Goal: Use online tool/utility: Use online tool/utility

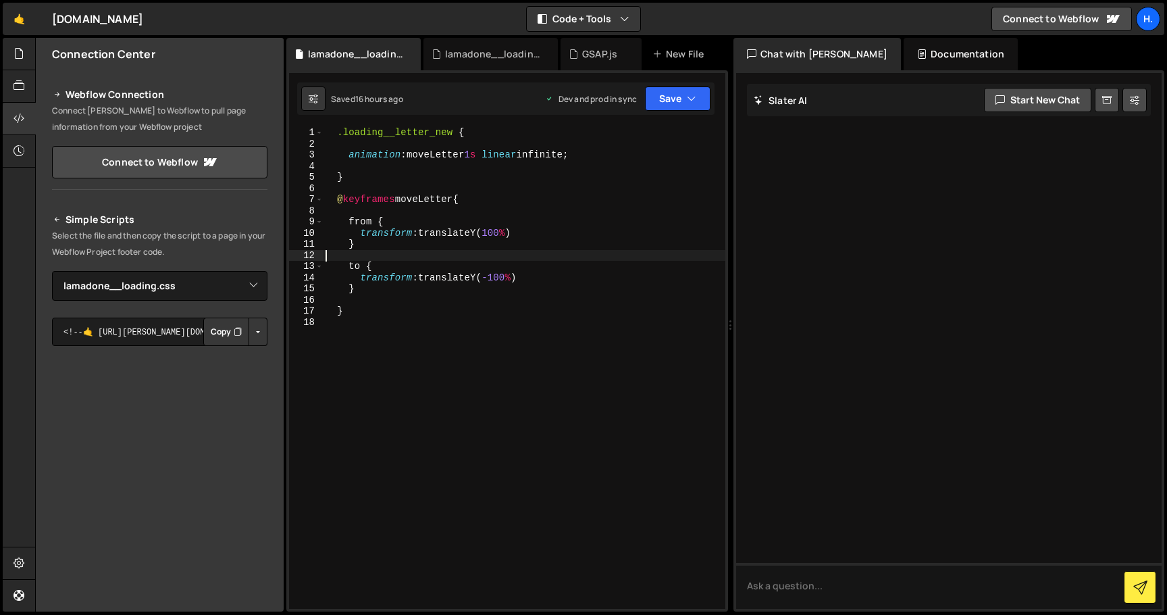
select select "44783"
click at [454, 133] on div ".loading__letter_new { animation : moveLetter 1 s linear infinite ; } @ keyfram…" at bounding box center [524, 379] width 403 height 504
click at [458, 199] on div ".loading__letter_new { animation : moveLetter 1 s linear infinite ; } @ keyfram…" at bounding box center [524, 379] width 403 height 504
drag, startPoint x: 453, startPoint y: 132, endPoint x: 436, endPoint y: 133, distance: 16.2
click at [436, 133] on div ".loading__letter_new { animation : moveLetter 1 s linear infinite ; } @ keyfram…" at bounding box center [524, 379] width 403 height 504
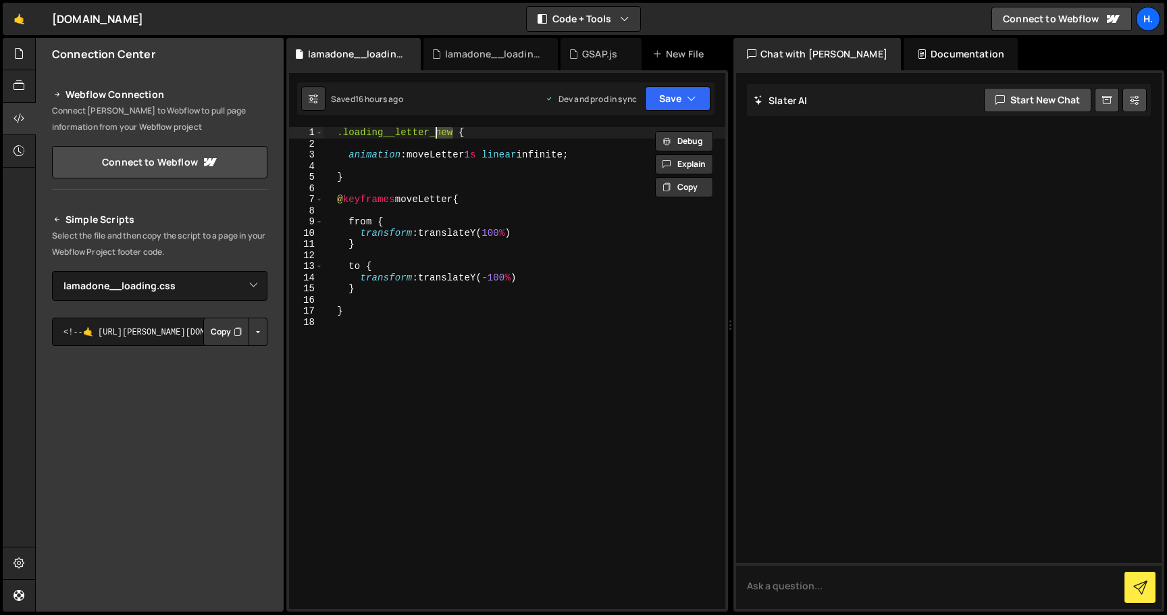
scroll to position [0, 10]
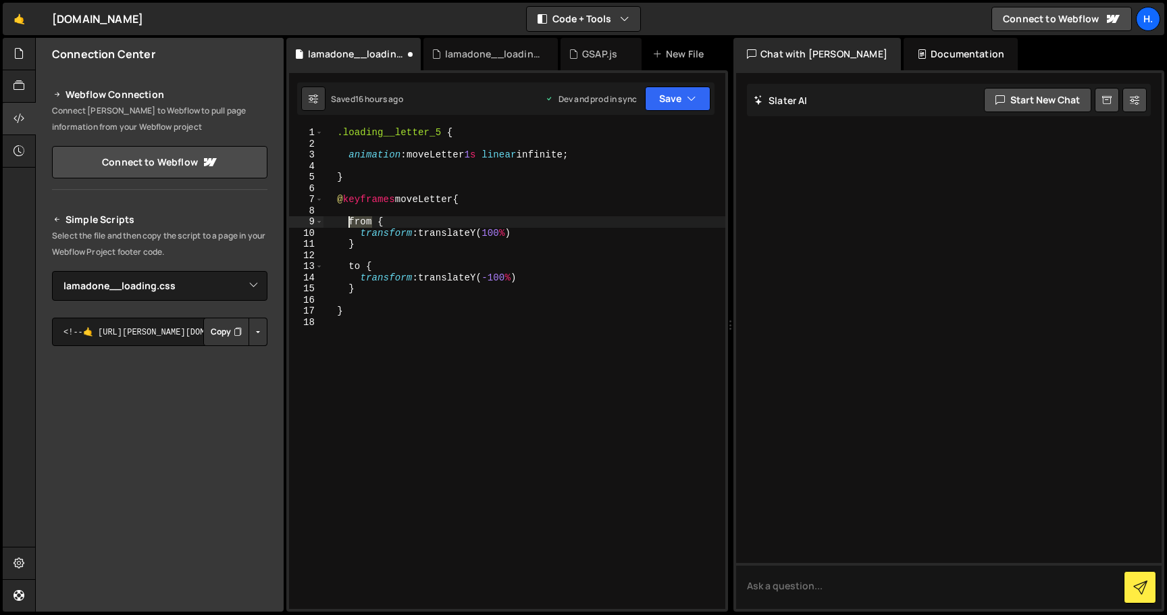
drag, startPoint x: 371, startPoint y: 222, endPoint x: 348, endPoint y: 222, distance: 23.0
click at [348, 222] on div ".loading__letter_5 { animation : moveLetter 1 s linear infinite ; } @ keyframes…" at bounding box center [524, 379] width 403 height 504
click at [362, 266] on div ".loading__letter_5 { animation : moveLetter 1 s linear infinite ; } @ keyframes…" at bounding box center [524, 379] width 403 height 504
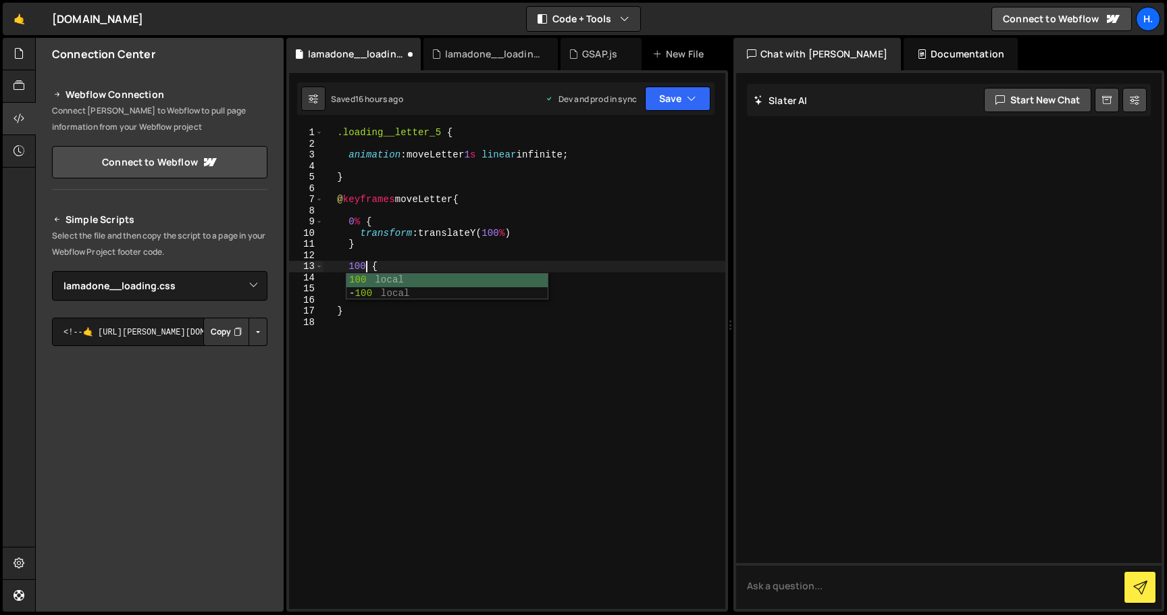
type textarea "100% {"
type textarea "}"
type textarea "50% {}"
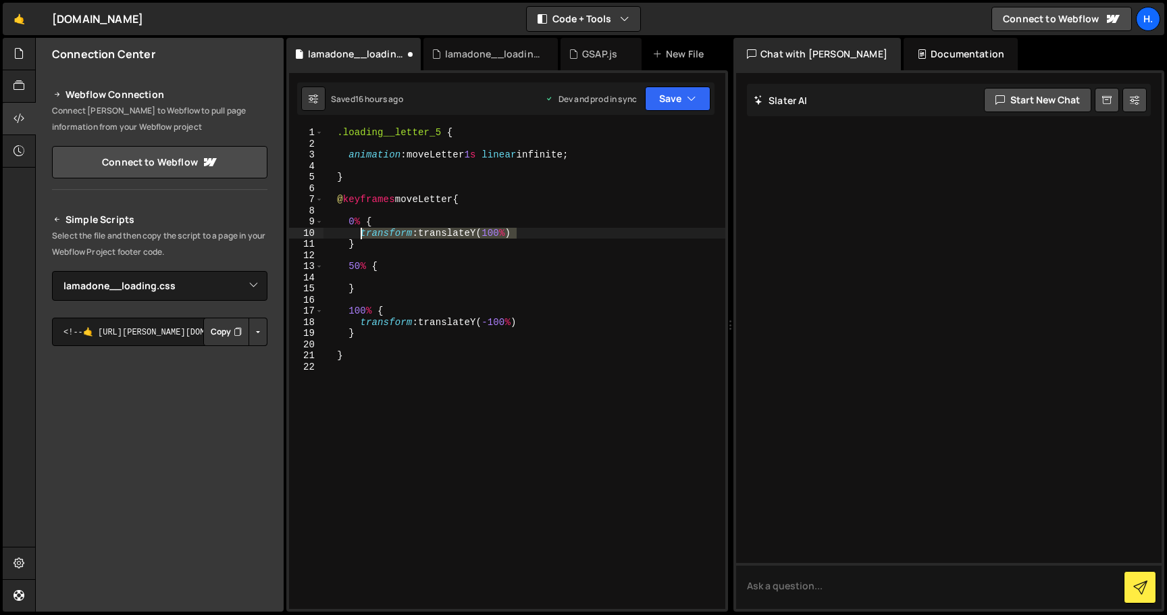
drag, startPoint x: 537, startPoint y: 234, endPoint x: 361, endPoint y: 234, distance: 176.3
click at [361, 234] on div ".loading__letter_5 { animation : moveLetter 1 s linear infinite ; } @ keyframes…" at bounding box center [524, 379] width 403 height 504
type textarea "transform: translateY(100%)"
click at [375, 277] on div ".loading__letter_5 { animation : moveLetter 1 s linear infinite ; } @ keyframes…" at bounding box center [524, 379] width 403 height 504
paste textarea "transform: translateY(100%)"
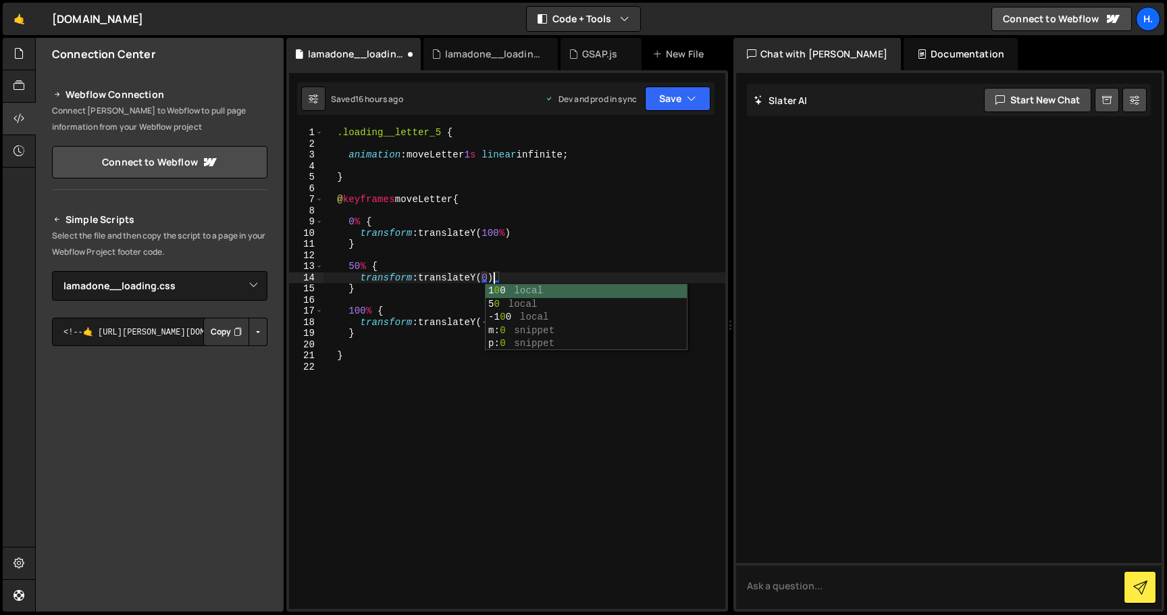
scroll to position [0, 14]
type textarea "transform: translateY(0%)"
click at [887, 241] on div at bounding box center [949, 341] width 426 height 536
click at [593, 216] on div ".loading__letter_5 { animation : moveLetter 1 s linear infinite ; } @ keyframes…" at bounding box center [524, 379] width 403 height 504
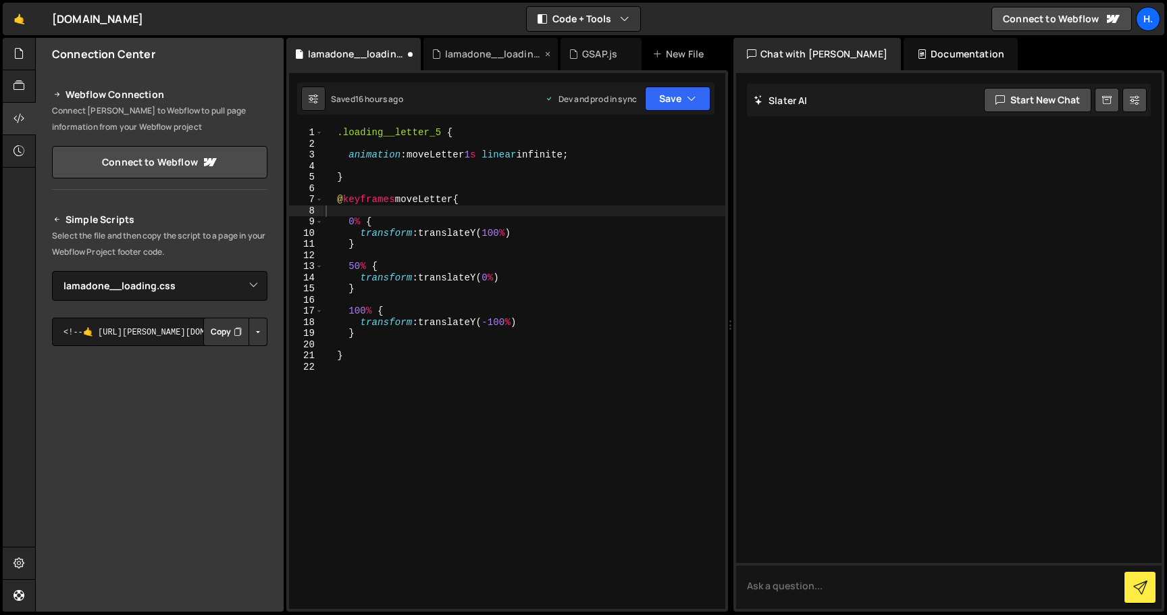
click at [472, 51] on div "lamadone__loading.js" at bounding box center [493, 54] width 97 height 14
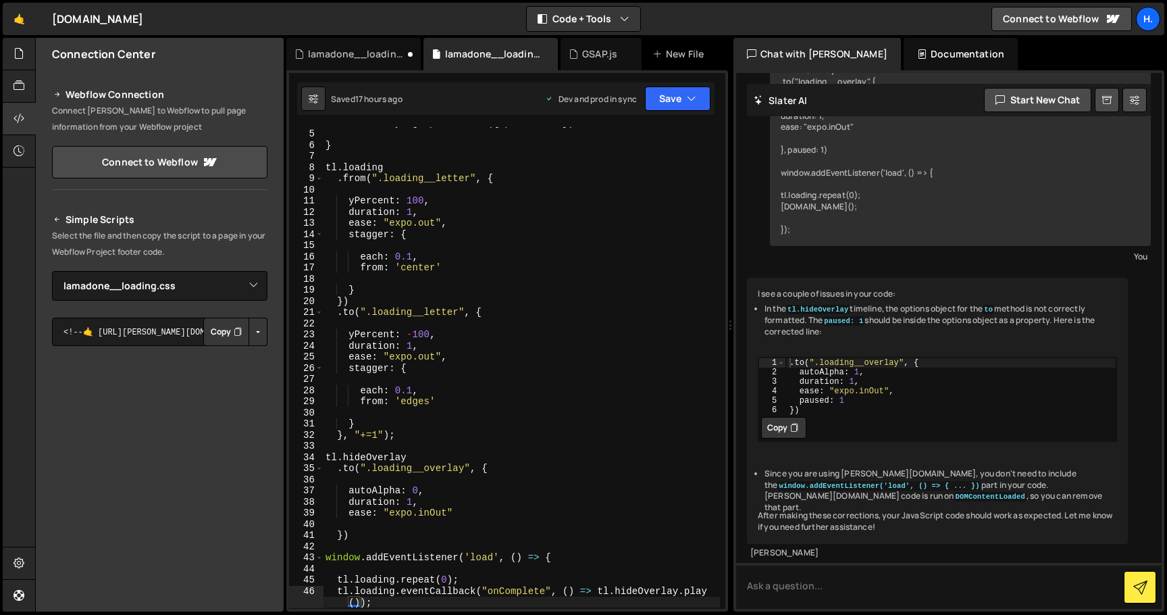
scroll to position [43, 0]
click at [348, 56] on div "lamadone__loading.css" at bounding box center [356, 54] width 97 height 14
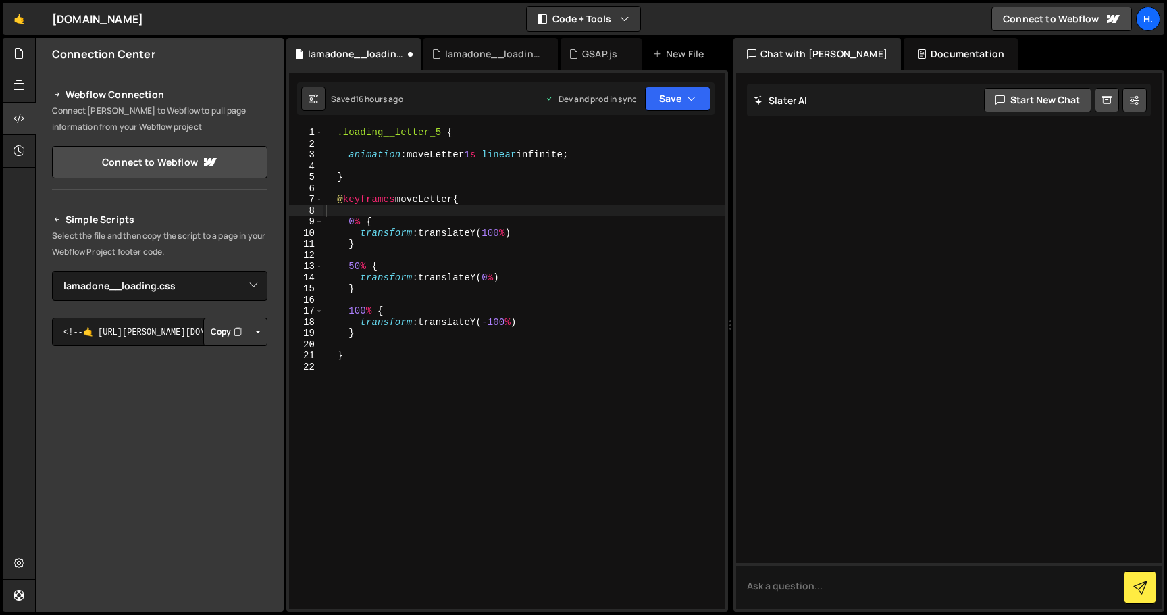
click at [482, 159] on div ".loading__letter_5 { animation : moveLetter 1 s linear infinite ; } @ keyframes…" at bounding box center [524, 379] width 403 height 504
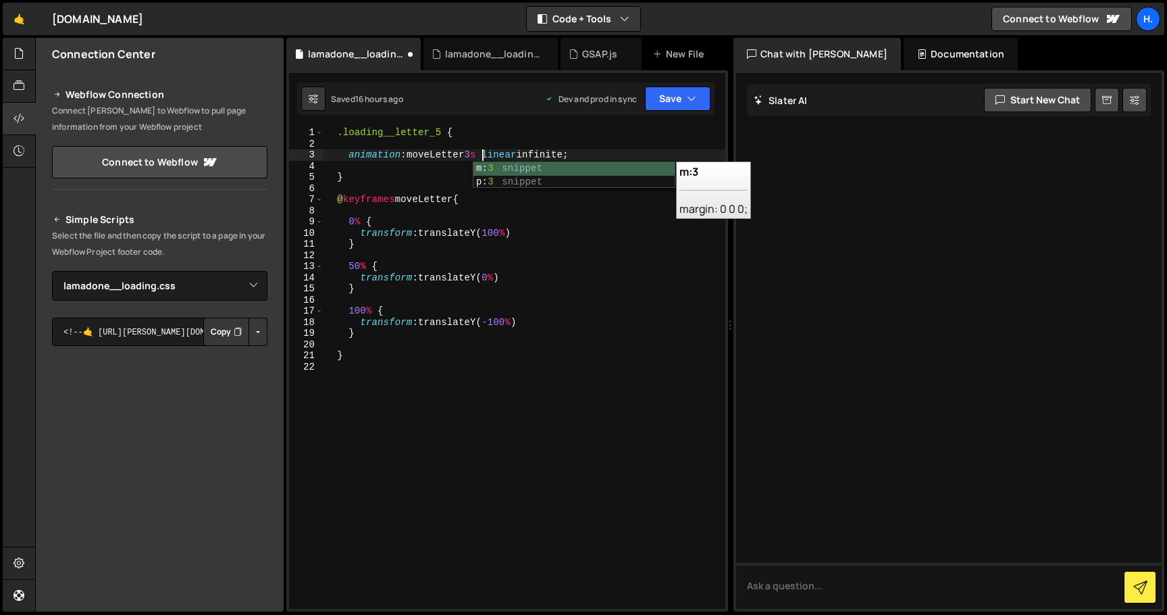
scroll to position [0, 13]
click at [434, 267] on div ".loading__letter_5 { animation : moveLetter 3 s linear infinite ; } @ keyframes…" at bounding box center [524, 379] width 403 height 504
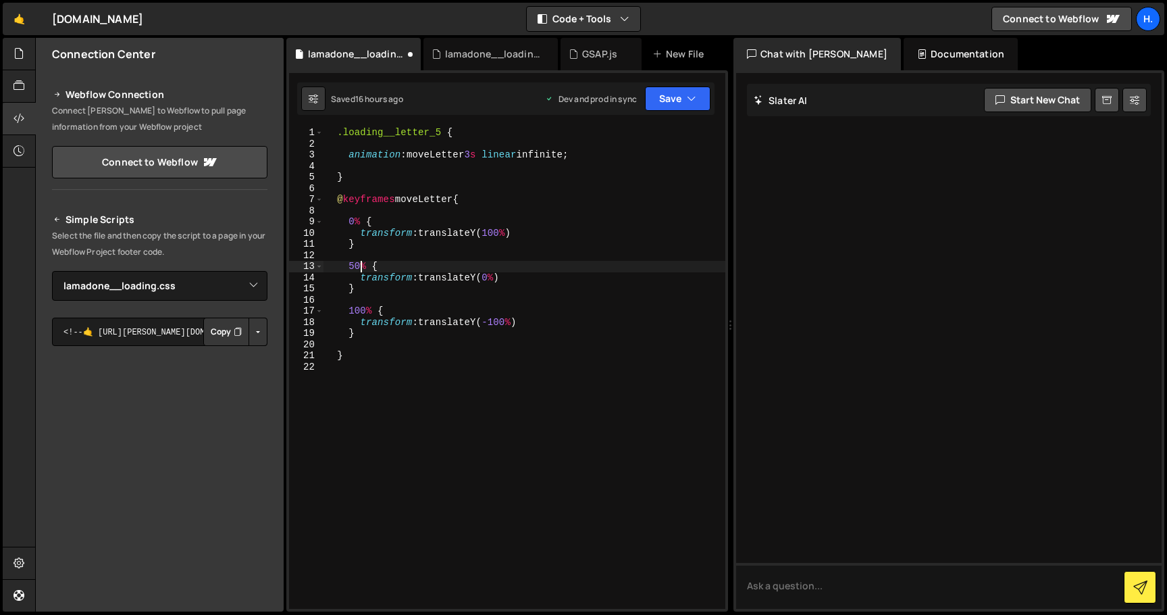
scroll to position [0, 5]
type textarea "33.33% {"
click at [366, 297] on div ".loading__letter_5 { animation : moveLetter 3 s linear infinite ; } @ keyframes…" at bounding box center [524, 379] width 403 height 504
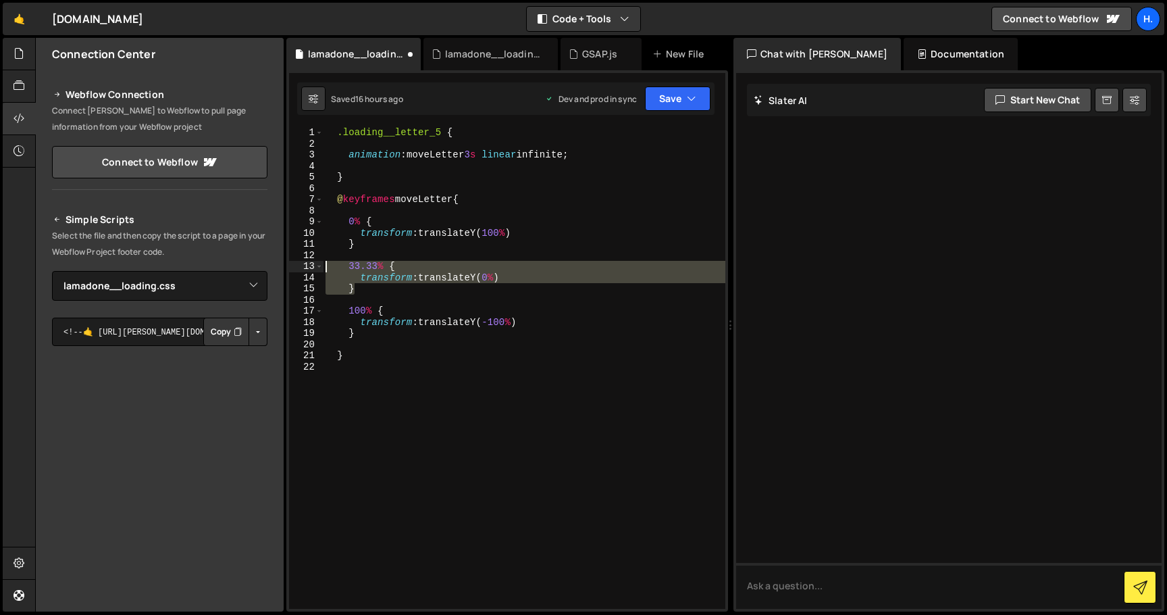
drag, startPoint x: 395, startPoint y: 289, endPoint x: 294, endPoint y: 264, distance: 103.7
click at [294, 264] on div "1 2 3 4 5 6 7 8 9 10 11 12 13 14 15 16 17 18 19 20 21 22 .loading__letter_5 { a…" at bounding box center [507, 368] width 436 height 482
click at [390, 293] on div ".loading__letter_5 { animation : moveLetter 3 s linear infinite ; } @ keyframes…" at bounding box center [524, 368] width 403 height 482
type textarea "}"
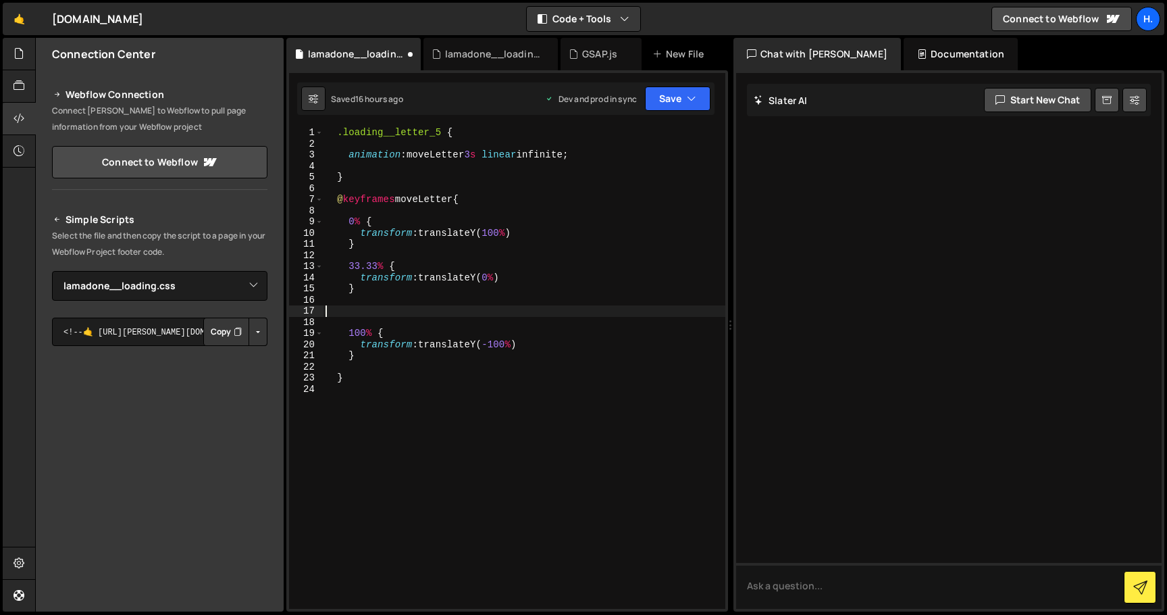
paste textarea "}"
click at [359, 311] on div ".loading__letter_5 { animation : moveLetter 3 s linear infinite ; } @ keyframes…" at bounding box center [524, 379] width 403 height 504
click at [430, 334] on div ".loading__letter_5 { animation : moveLetter 3 s linear infinite ; } @ keyframes…" at bounding box center [524, 379] width 403 height 504
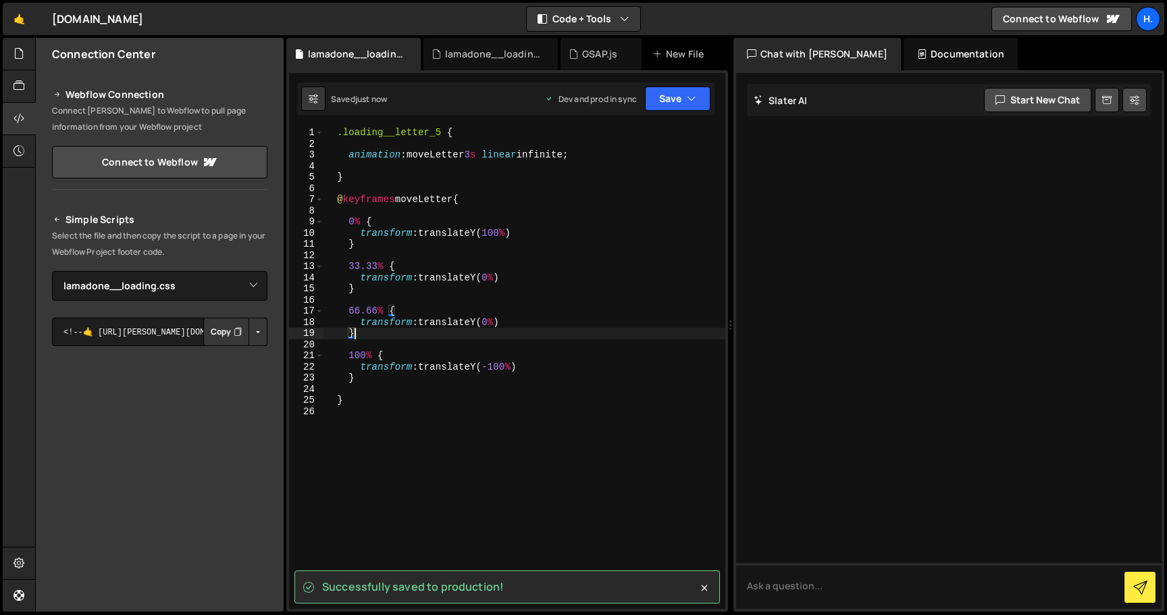
click at [527, 401] on div ".loading__letter_5 { animation : moveLetter 3 s linear infinite ; } @ keyframes…" at bounding box center [524, 379] width 403 height 504
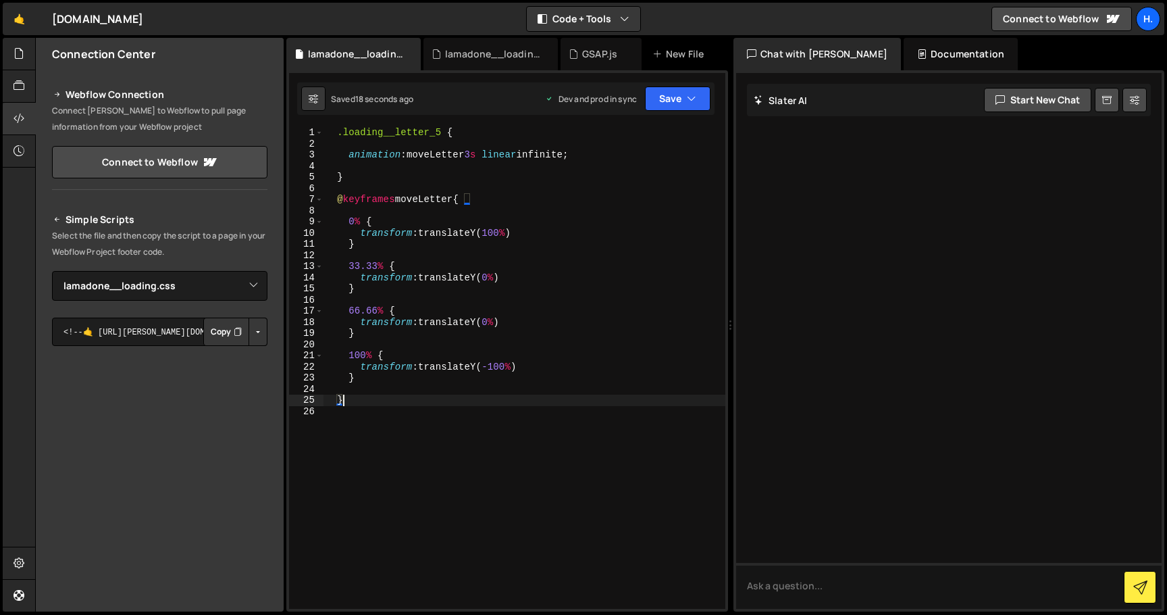
type textarea "}"
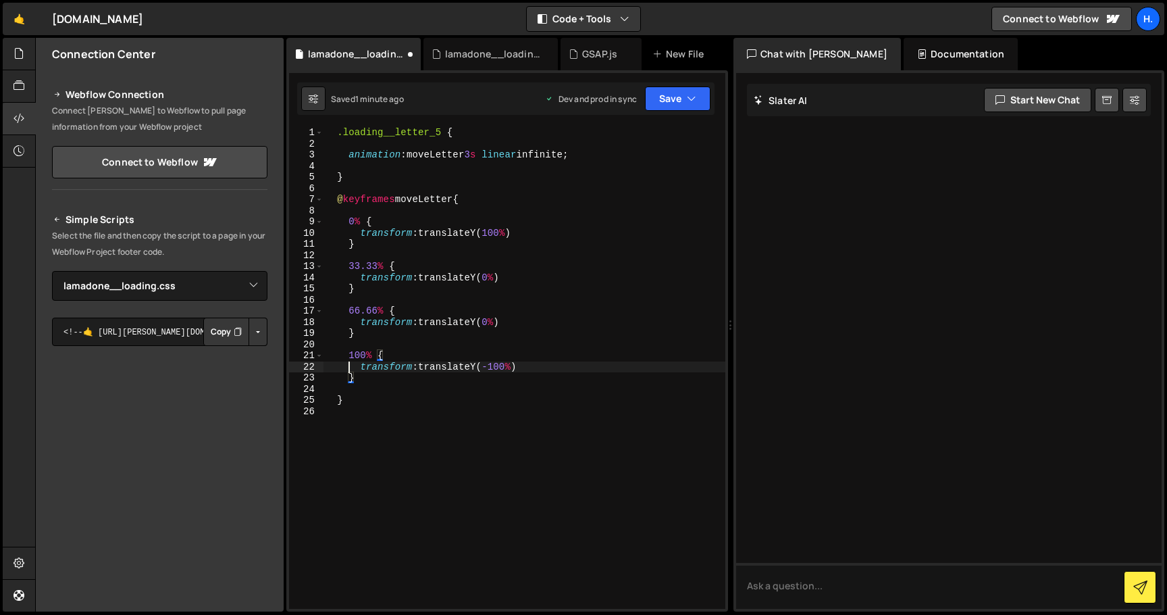
type textarea "100% {"
type textarea "66.66% {"
type textarea "33.33% {"
click at [506, 203] on div ".loading__letter_5 { animation : moveLetter 3 s linear infinite ; } @ keyframes…" at bounding box center [524, 379] width 403 height 504
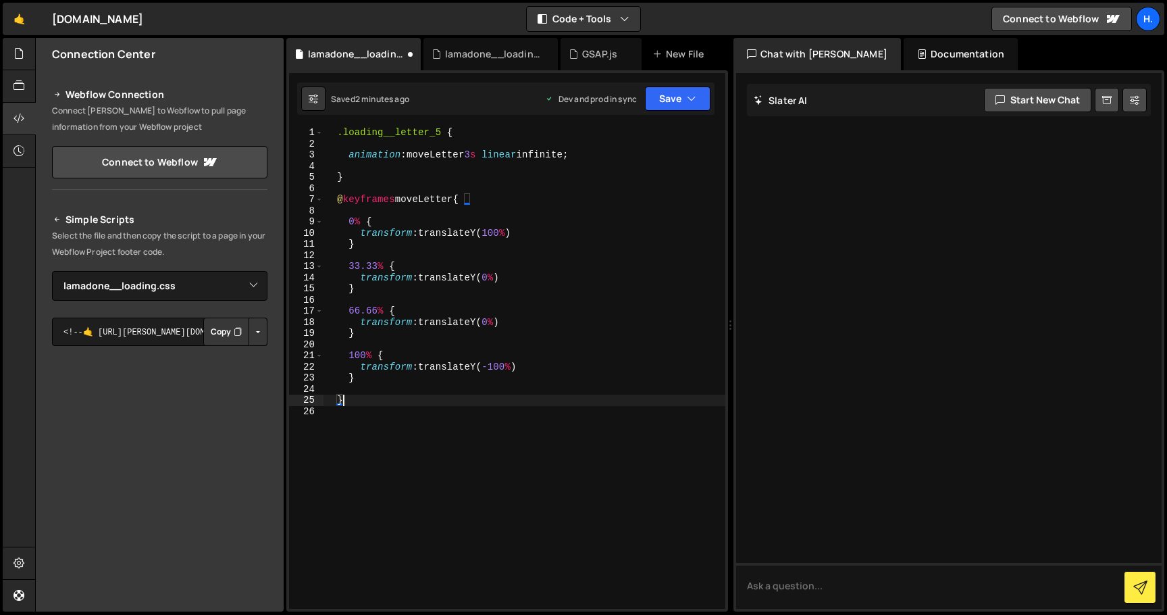
click at [376, 403] on div ".loading__letter_5 { animation : moveLetter 3 s linear infinite ; } @ keyframes…" at bounding box center [524, 379] width 403 height 504
type textarea "}"
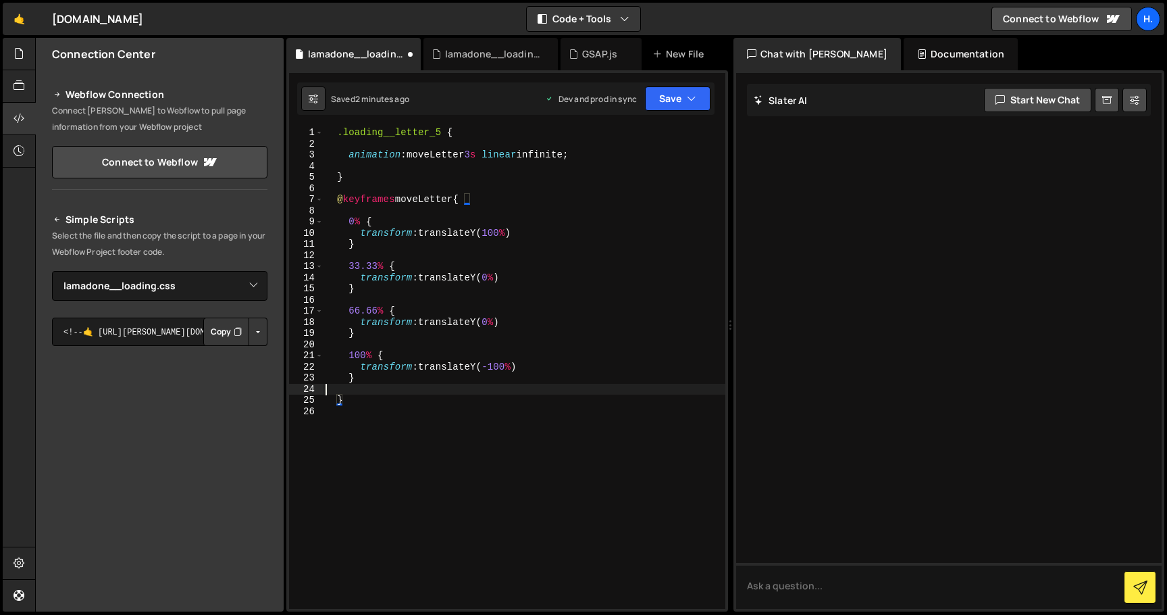
type textarea "}"
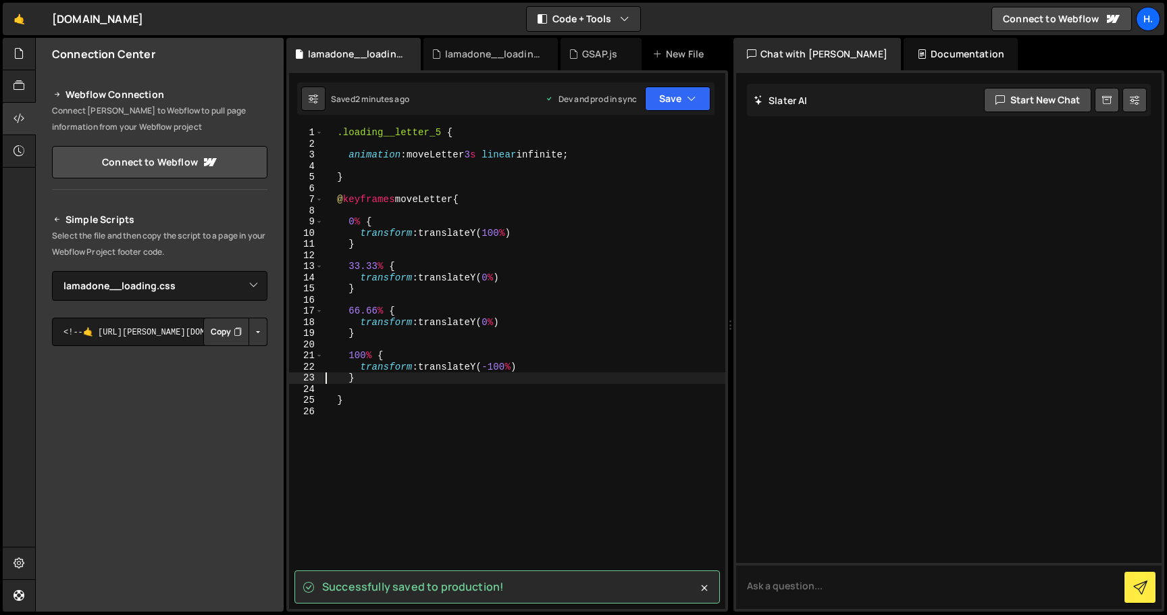
type textarea "}"
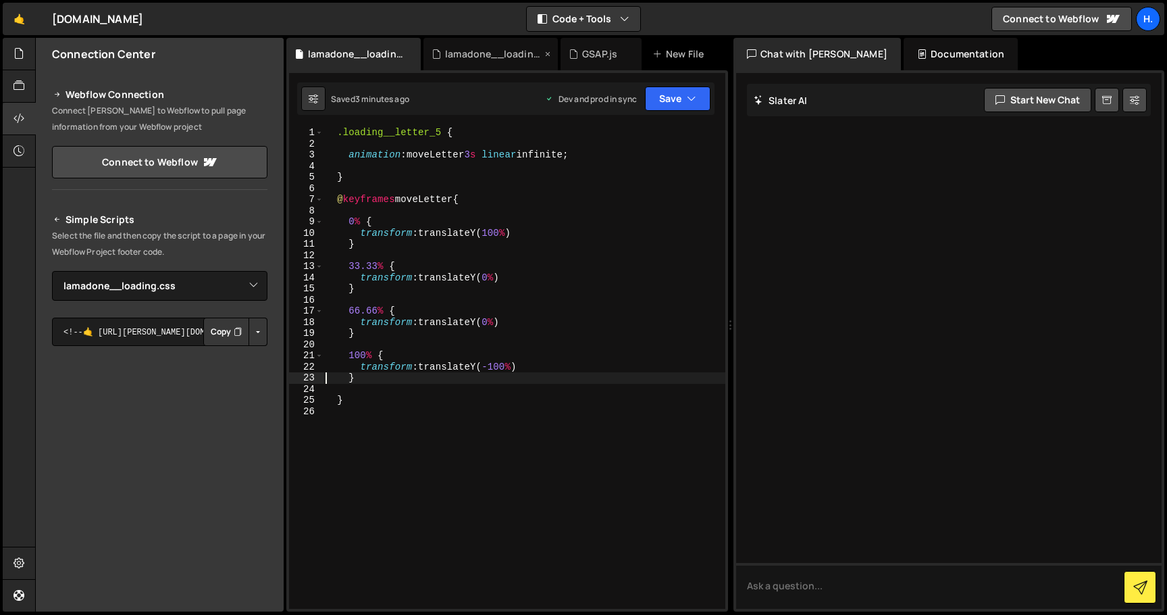
click at [502, 55] on div "lamadone__loading.js" at bounding box center [493, 54] width 97 height 14
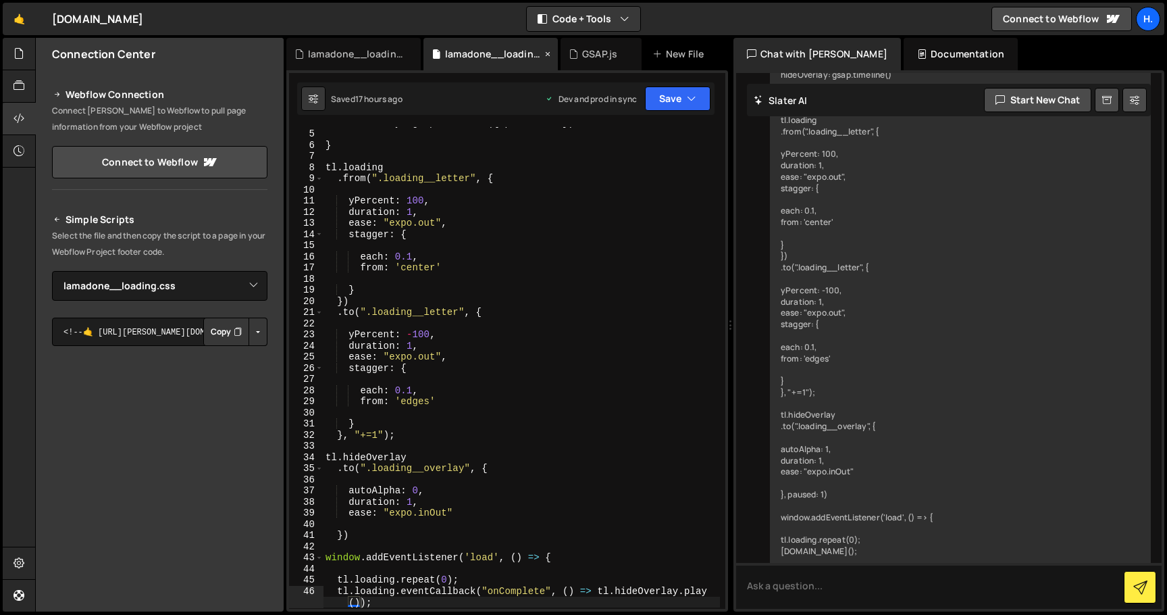
scroll to position [619, 0]
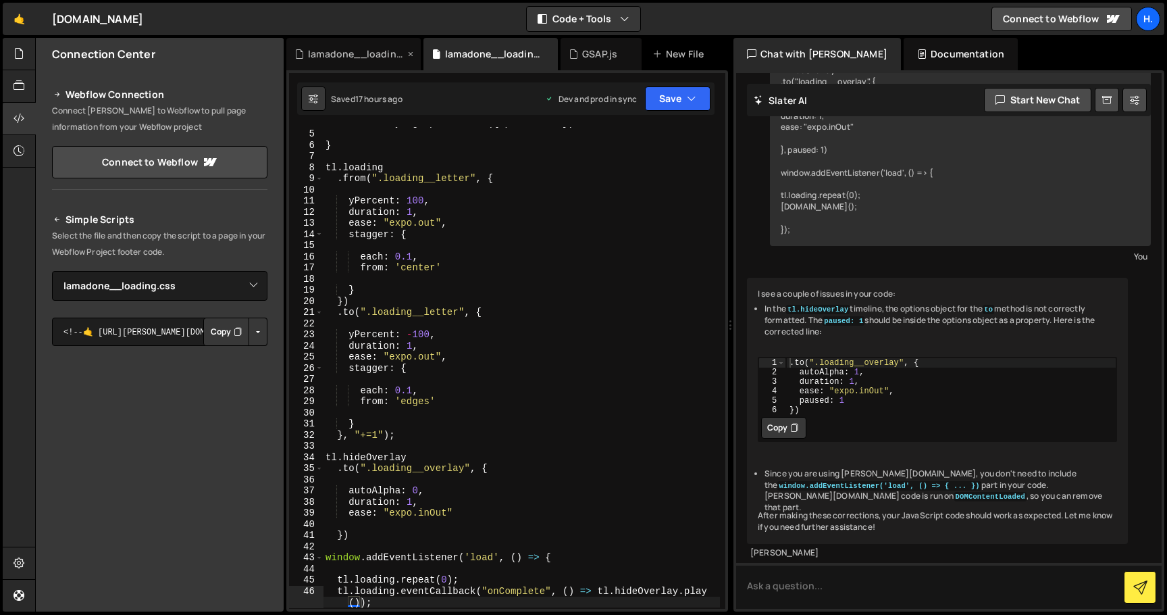
click at [363, 49] on div "lamadone__loading.css" at bounding box center [356, 54] width 97 height 14
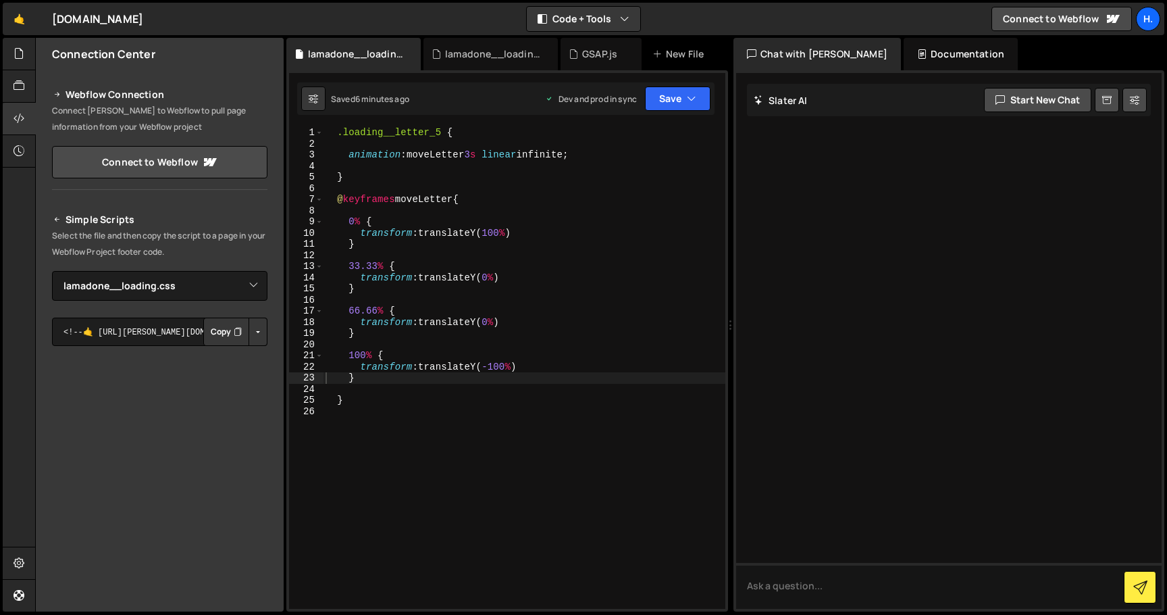
click at [509, 149] on div ".loading__letter_5 { animation : moveLetter 3 s linear infinite ; } @ keyframes…" at bounding box center [524, 379] width 403 height 504
click at [507, 155] on div ".loading__letter_5 { animation : moveLetter 3 s linear infinite ; } @ keyframes…" at bounding box center [524, 379] width 403 height 504
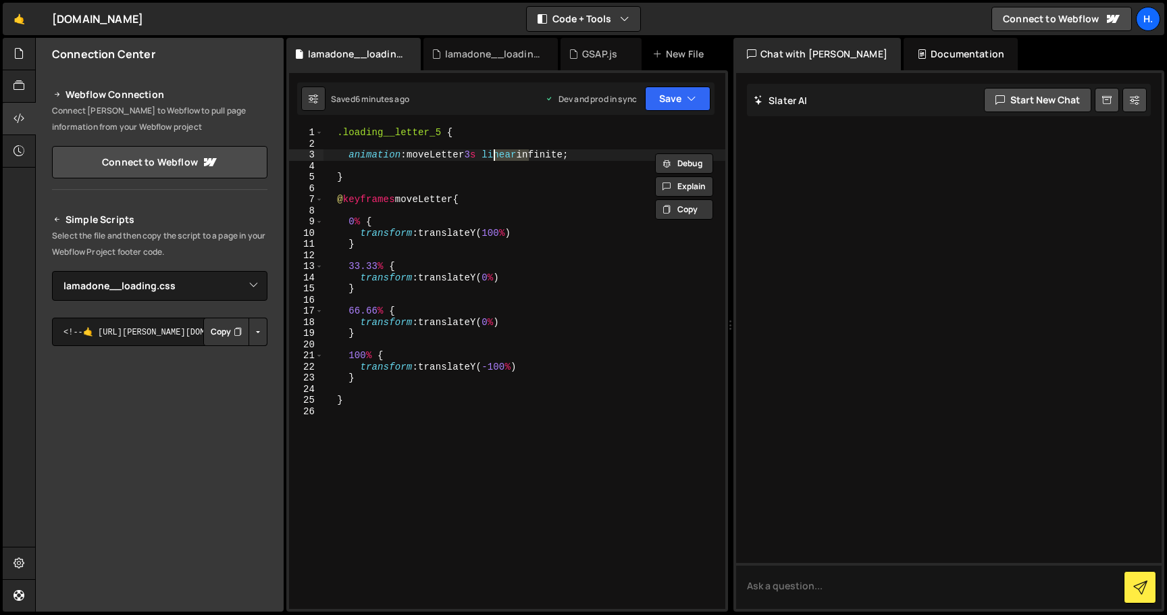
paste textarea "cubic-bezier(0.19, 1, 0.22, 1)"
type textarea "animation: moveLetter 3s cubic-bezier(0.19, 1, 0.22, 1) infinite;"
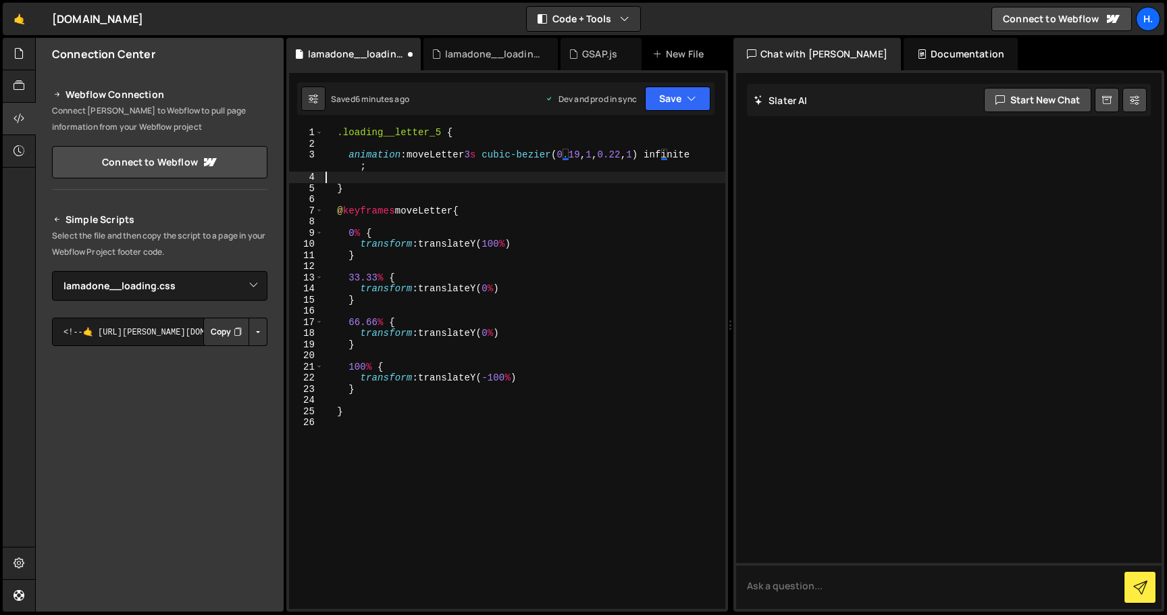
click at [568, 177] on div ".loading__letter_5 { animation : moveLetter 3 s cubic-bezier ( 0.19 , 1 , 0.22 …" at bounding box center [524, 379] width 403 height 504
drag, startPoint x: 497, startPoint y: 154, endPoint x: 667, endPoint y: 151, distance: 170.3
click at [667, 151] on div ".loading__letter_5 { animation : moveLetter 3 s cubic-bezier ( 0.19 , 1 , 0.22 …" at bounding box center [524, 379] width 403 height 504
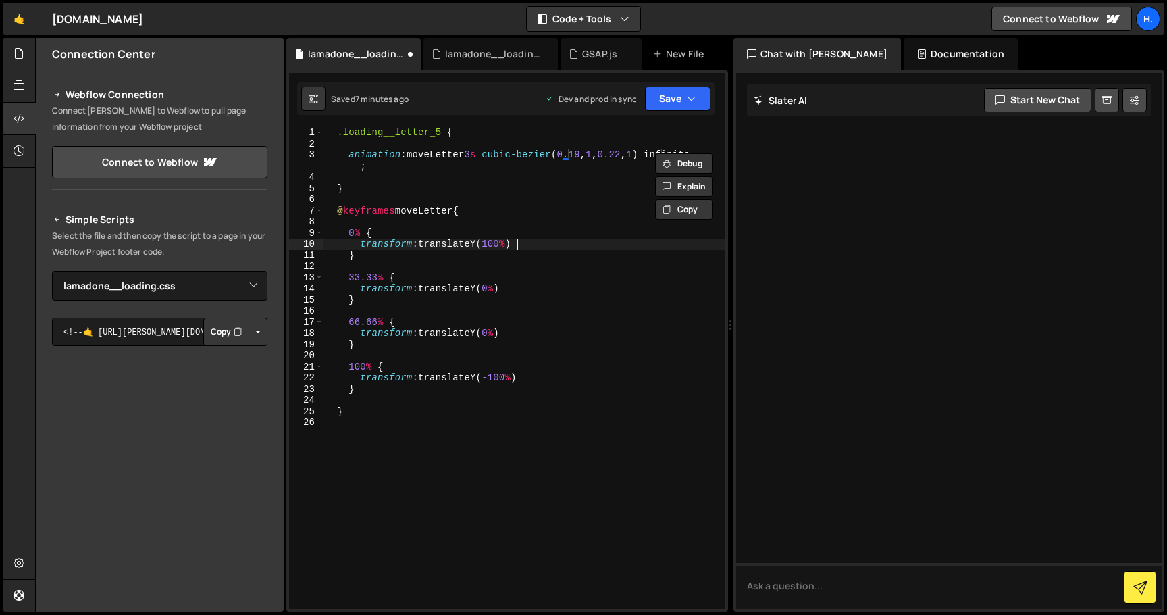
click at [532, 242] on div ".loading__letter_5 { animation : moveLetter 3 s cubic-bezier ( 0.19 , 1 , 0.22 …" at bounding box center [524, 379] width 403 height 504
type textarea "transform: translateY(100%)"
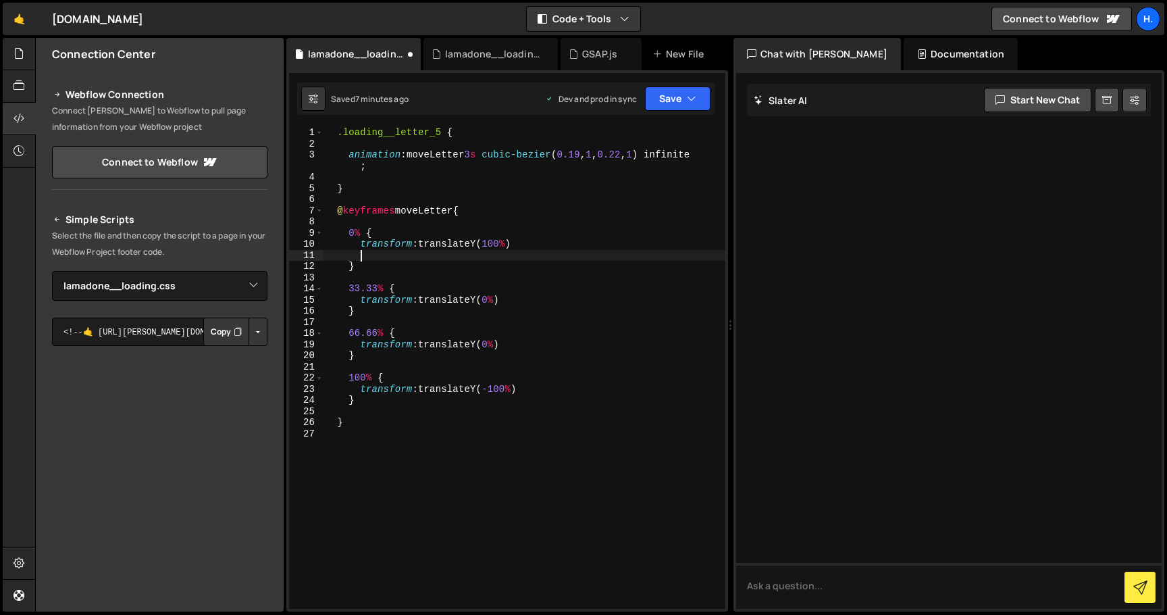
paste textarea "cubic-bezier(0.19, 1, 0.22, 1)"
click at [362, 259] on div ".loading__letter_5 { animation : moveLetter 3 s cubic-bezier ( 0.19 , 1 , 0.22 …" at bounding box center [524, 379] width 403 height 504
paste textarea "animation-timing-function:"
drag, startPoint x: 698, startPoint y: 255, endPoint x: 361, endPoint y: 252, distance: 337.1
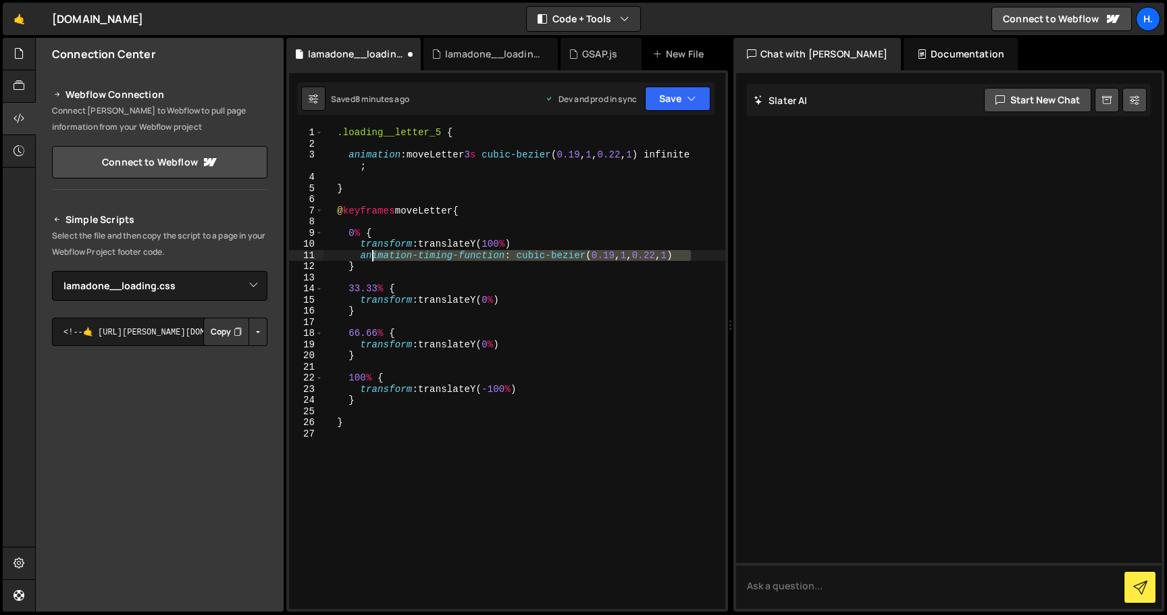
click at [361, 252] on div ".loading__letter_5 { animation : moveLetter 3 s cubic-bezier ( 0.19 , 1 , 0.22 …" at bounding box center [524, 379] width 403 height 504
click at [560, 247] on div ".loading__letter_5 { animation : moveLetter 3 s cubic-bezier ( 0.19 , 1 , 0.22 …" at bounding box center [524, 379] width 403 height 504
drag, startPoint x: 694, startPoint y: 251, endPoint x: 359, endPoint y: 253, distance: 334.4
click at [359, 253] on div ".loading__letter_5 { animation : moveLetter 3 s cubic-bezier ( 0.19 , 1 , 0.22 …" at bounding box center [524, 379] width 403 height 504
click at [523, 299] on div ".loading__letter_5 { animation : moveLetter 3 s cubic-bezier ( 0.19 , 1 , 0.22 …" at bounding box center [524, 379] width 403 height 504
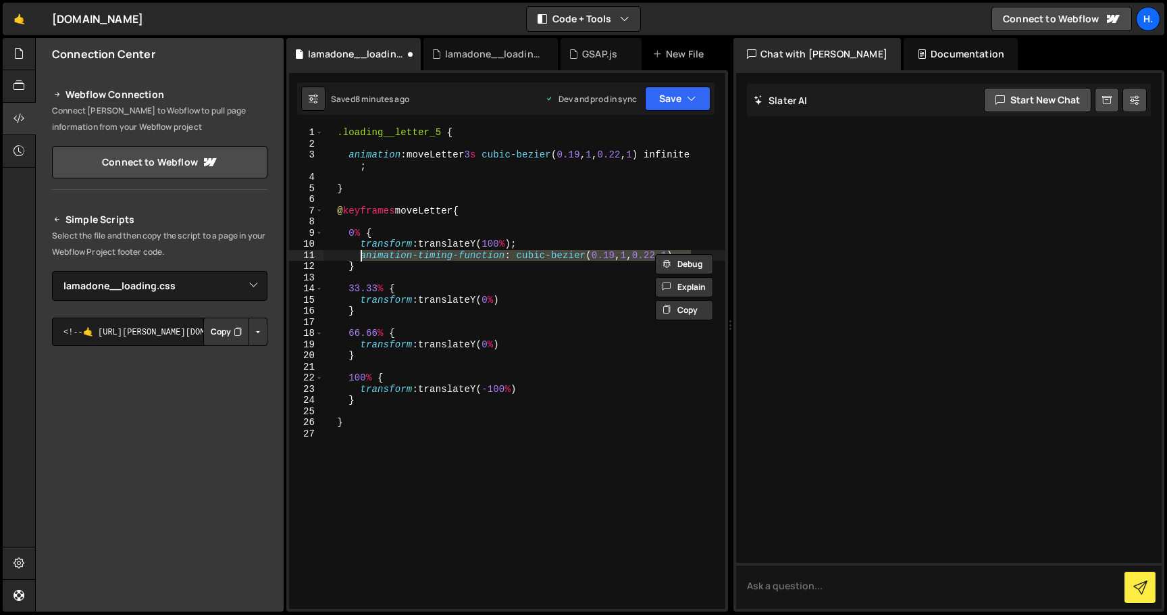
type textarea "transform: translateY(0%)"
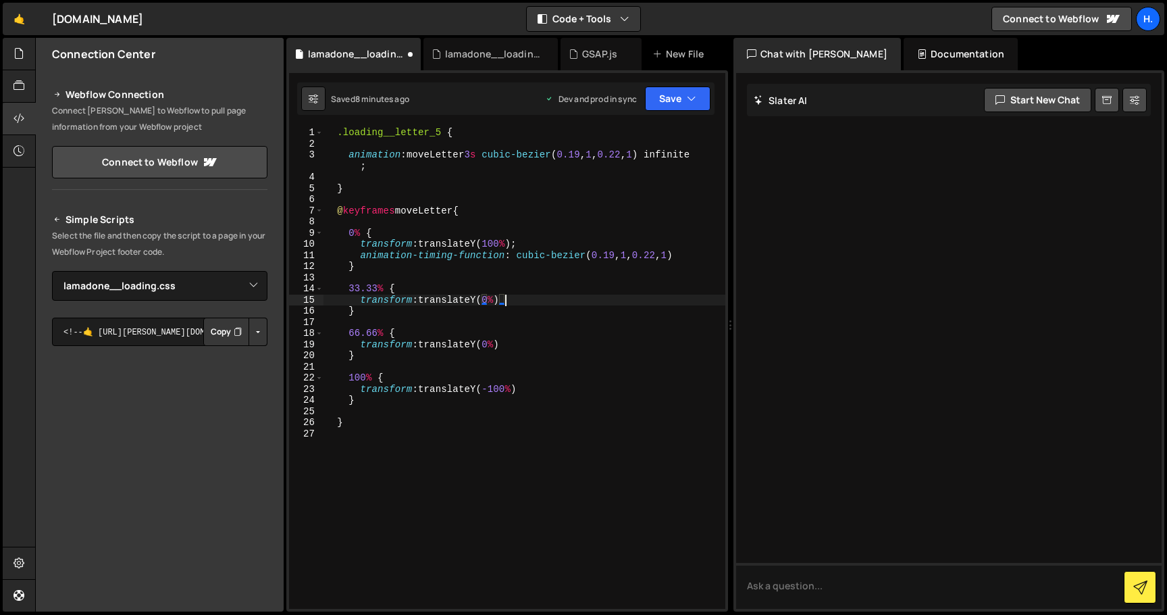
click at [514, 345] on div ".loading__letter_5 { animation : moveLetter 3 s cubic-bezier ( 0.19 , 1 , 0.22 …" at bounding box center [524, 379] width 403 height 504
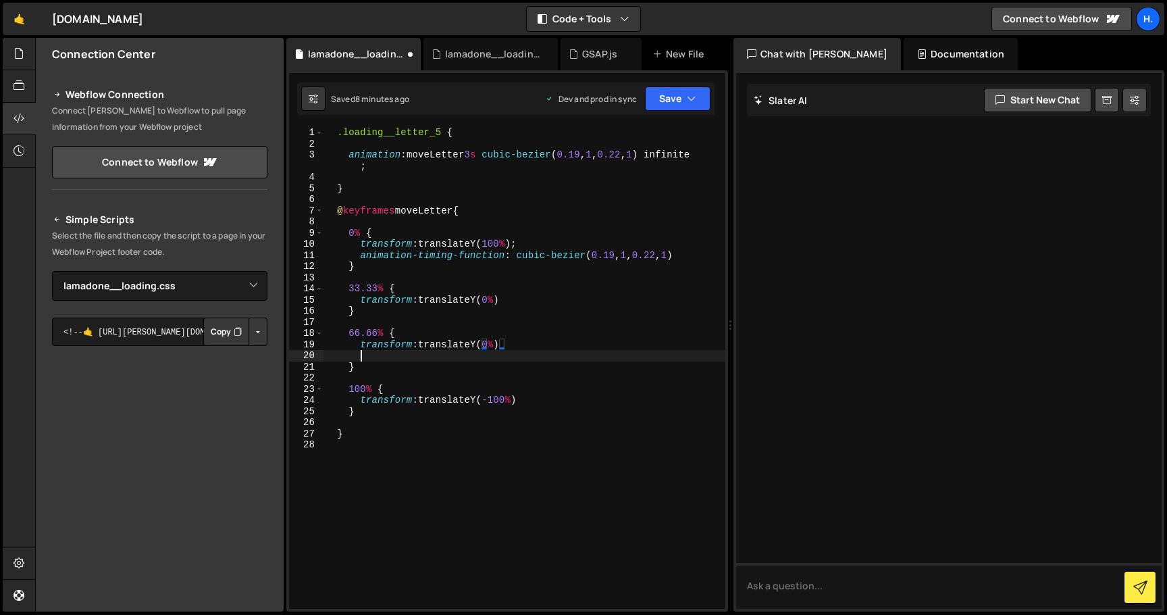
scroll to position [0, 4]
paste textarea "animation-timing-function: cubic-bezier(0.19, 1, 0.22, 1)"
click at [509, 301] on div ".loading__letter_5 { animation : moveLetter 3 s cubic-bezier ( 0.19 , 1 , 0.22 …" at bounding box center [524, 379] width 403 height 504
drag, startPoint x: 495, startPoint y: 155, endPoint x: 668, endPoint y: 156, distance: 173.0
click at [668, 156] on div ".loading__letter_5 { animation : moveLetter 3 s cubic-bezier ( 0.19 , 1 , 0.22 …" at bounding box center [524, 379] width 403 height 504
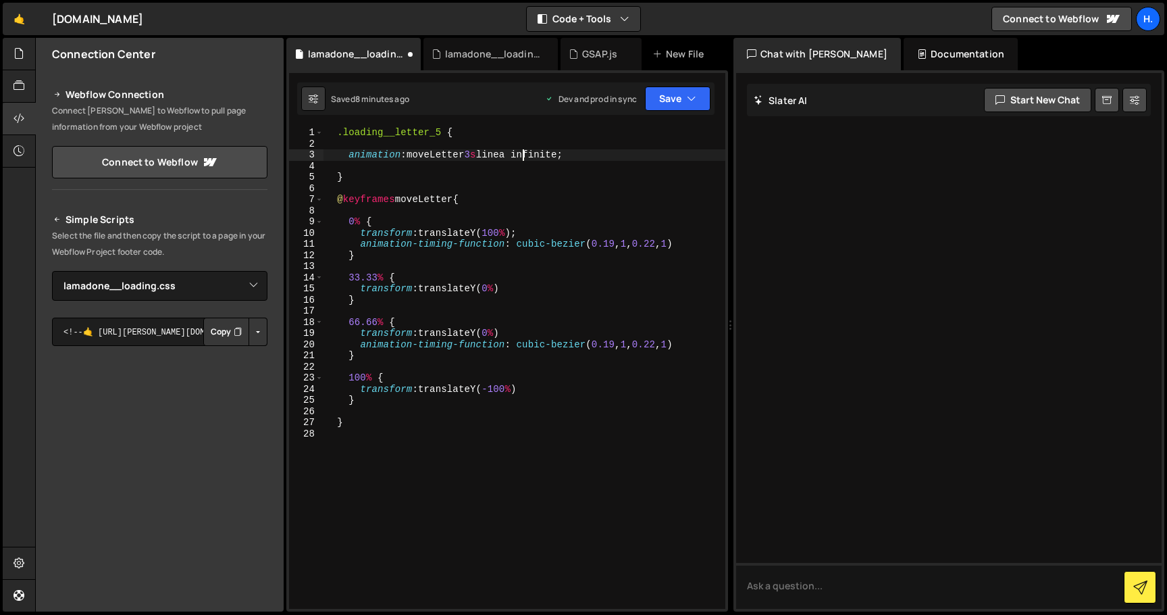
scroll to position [0, 16]
click at [535, 288] on div ".loading__letter_5 { animation : moveLetter 3 s linear infinite ; } @ keyframes…" at bounding box center [524, 379] width 403 height 504
click at [505, 333] on div ".loading__letter_5 { animation : moveLetter 3 s linear infinite ; } @ keyframes…" at bounding box center [524, 379] width 403 height 504
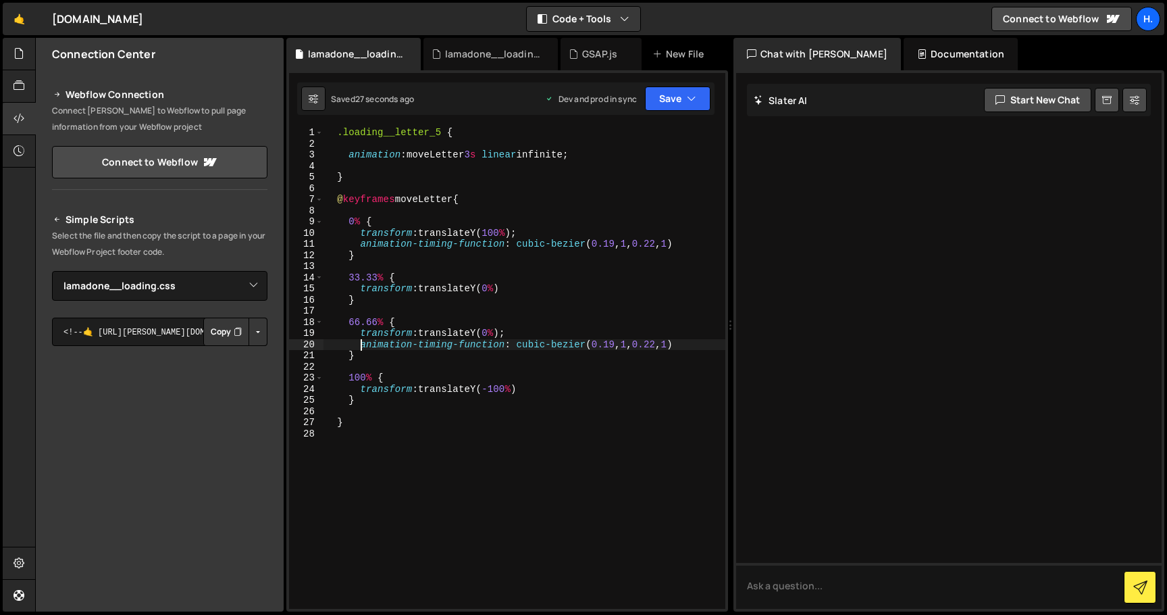
click at [533, 388] on div ".loading__letter_5 { animation : moveLetter 3 s linear infinite ; } @ keyframes…" at bounding box center [524, 379] width 403 height 504
type textarea "transform: translateY(-100%)"
